Goal: Find specific page/section: Find specific page/section

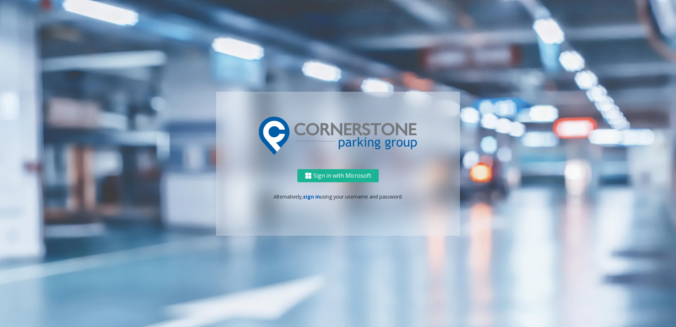
click at [305, 197] on link "sign in" at bounding box center [311, 196] width 17 height 7
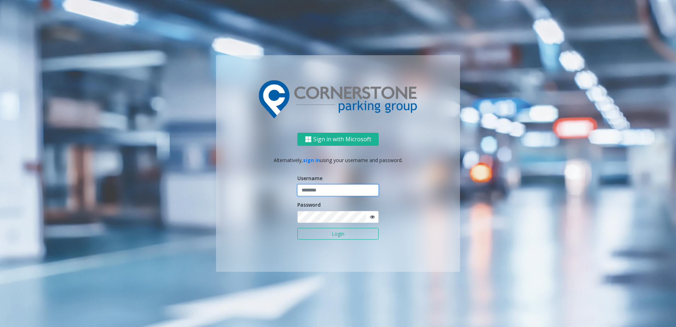
type input "********"
click at [329, 235] on button "Login" at bounding box center [337, 234] width 81 height 12
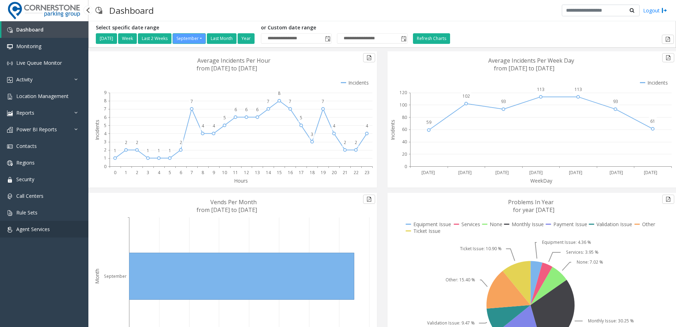
click at [36, 224] on link "Agent Services" at bounding box center [44, 229] width 88 height 17
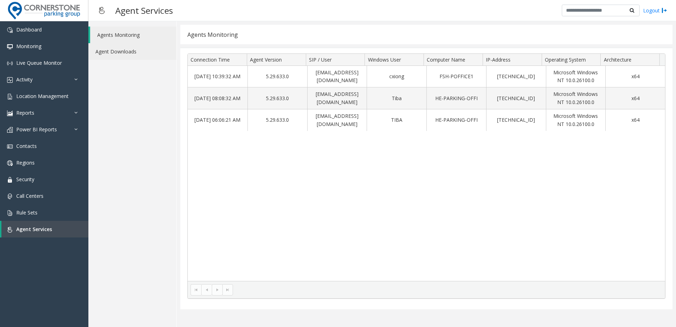
click at [135, 52] on link "Agent Downloads" at bounding box center [132, 51] width 88 height 17
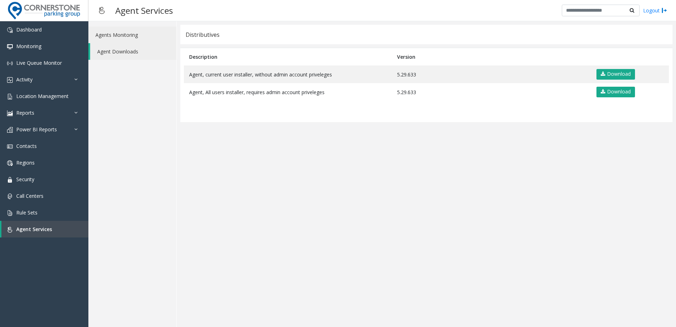
click at [128, 34] on link "Agents Monitoring" at bounding box center [132, 35] width 88 height 17
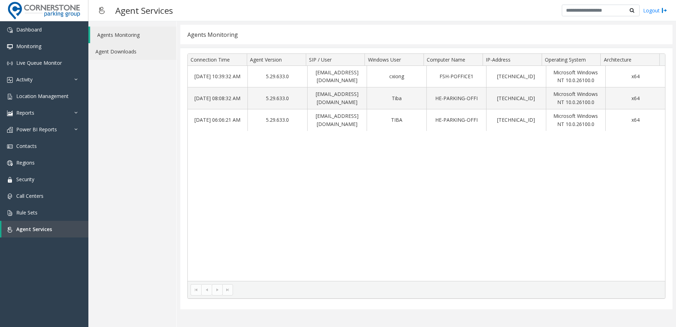
click at [129, 48] on link "Agent Downloads" at bounding box center [132, 51] width 88 height 17
